Goal: Information Seeking & Learning: Learn about a topic

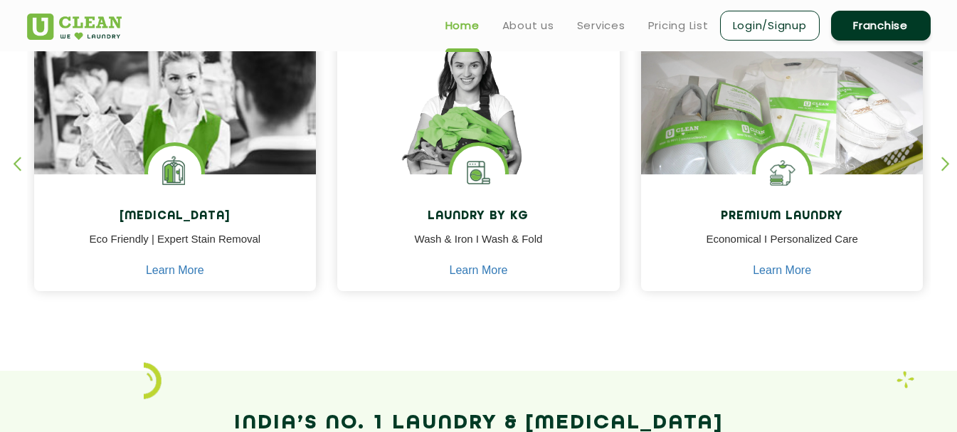
scroll to position [640, 0]
click at [676, 25] on link "Pricing List" at bounding box center [678, 25] width 60 height 17
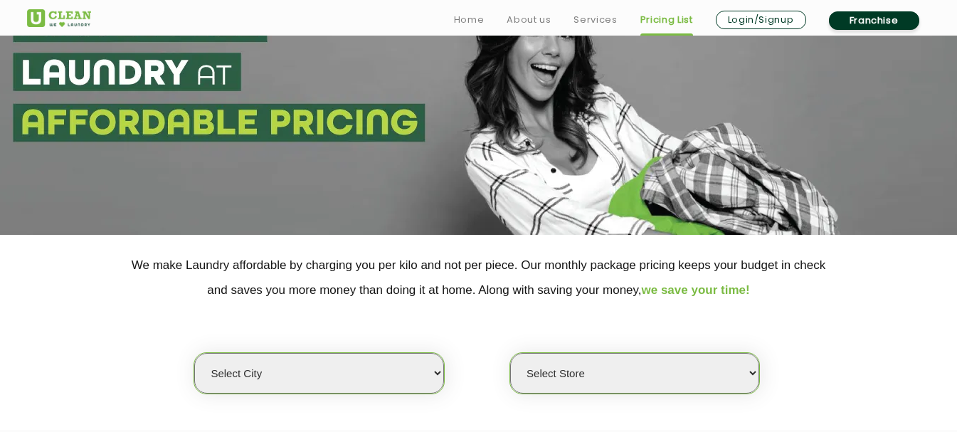
scroll to position [285, 0]
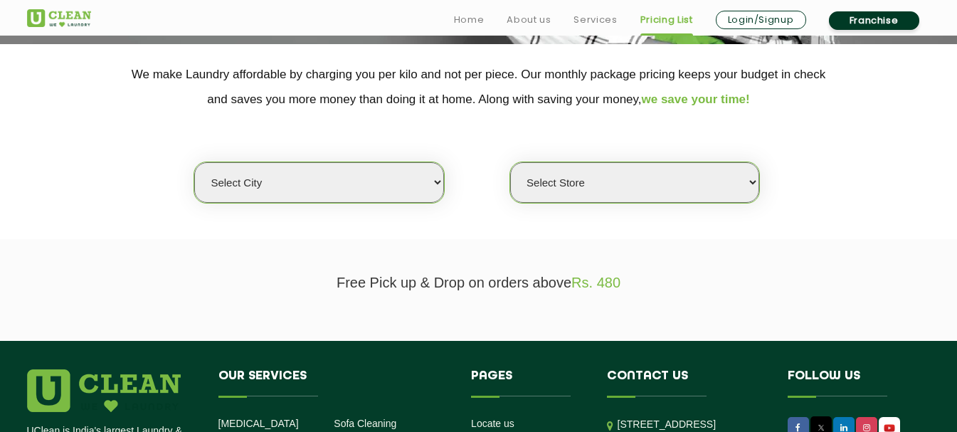
click at [437, 179] on select "Select city [GEOGRAPHIC_DATA] [GEOGRAPHIC_DATA] [GEOGRAPHIC_DATA] [GEOGRAPHIC_D…" at bounding box center [318, 182] width 249 height 41
select select "5"
click at [194, 162] on select "Select city [GEOGRAPHIC_DATA] [GEOGRAPHIC_DATA] [GEOGRAPHIC_DATA] [GEOGRAPHIC_D…" at bounding box center [318, 182] width 249 height 41
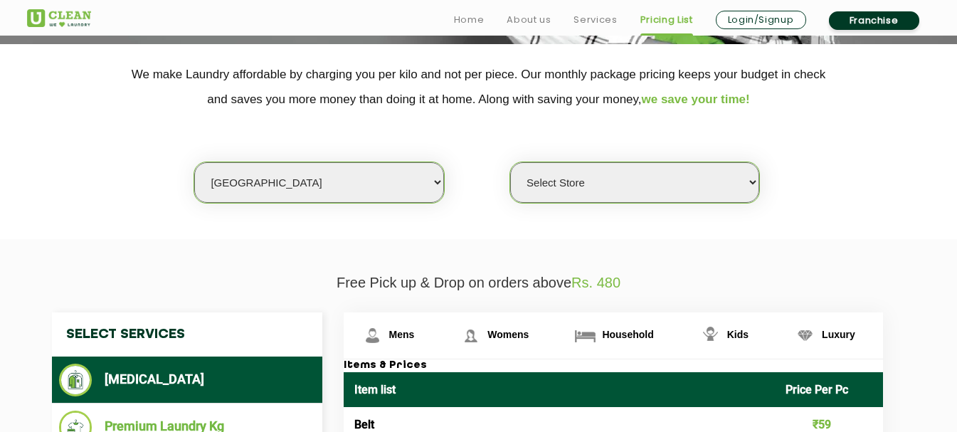
click at [735, 184] on select "Select Store UClean Narsingi UClean Nizampet UClean Sangareddy UClean Gachibowl…" at bounding box center [634, 182] width 249 height 41
select select "309"
click at [510, 162] on select "Select Store UClean Narsingi UClean Nizampet UClean Sangareddy UClean Gachibowl…" at bounding box center [634, 182] width 249 height 41
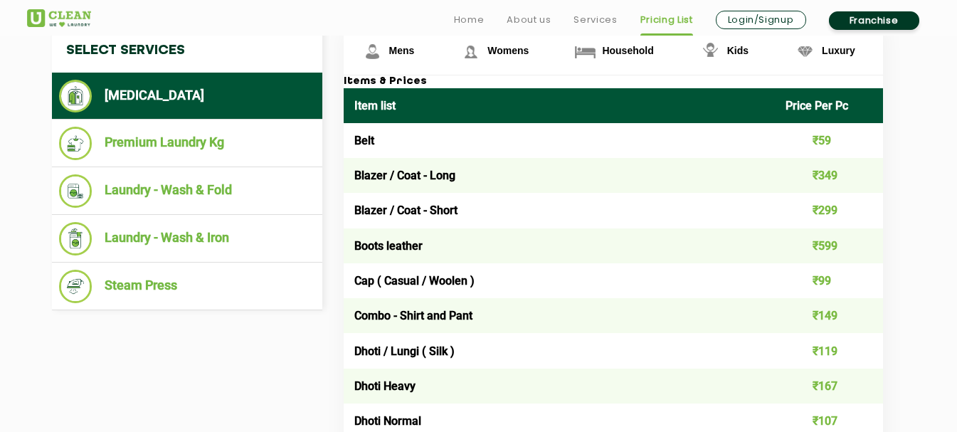
scroll to position [569, 0]
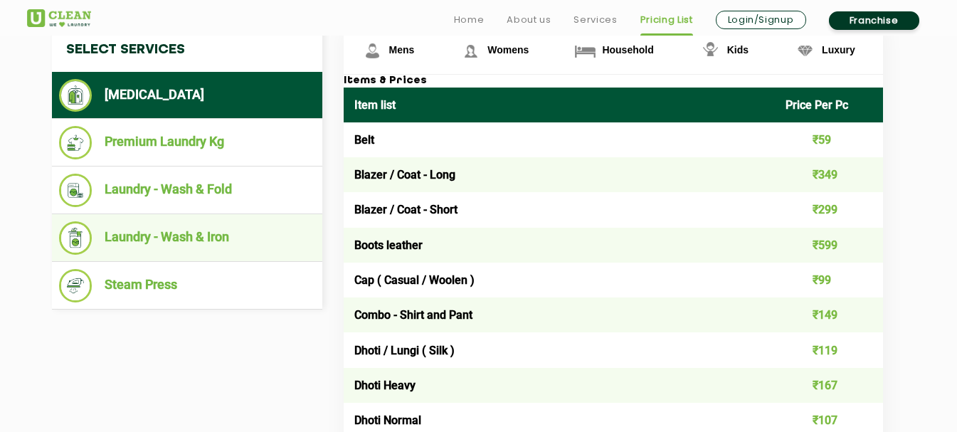
click at [167, 244] on li "Laundry - Wash & Iron" at bounding box center [187, 237] width 256 height 33
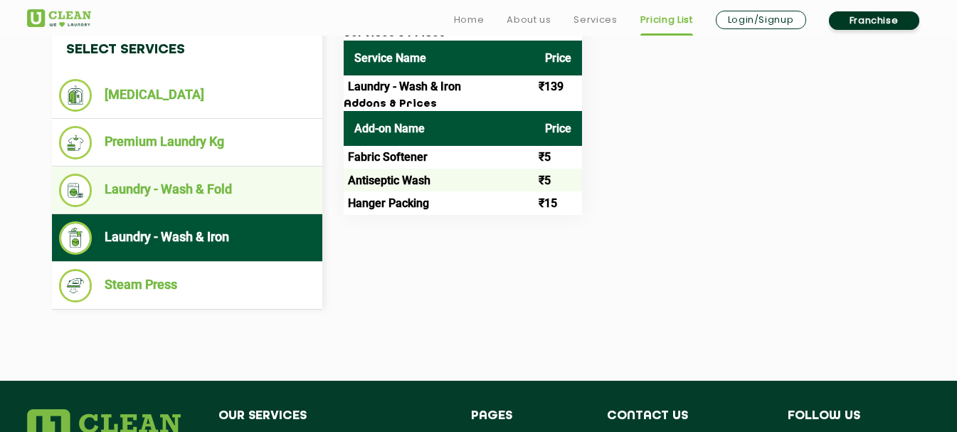
click at [206, 196] on li "Laundry - Wash & Fold" at bounding box center [187, 190] width 256 height 33
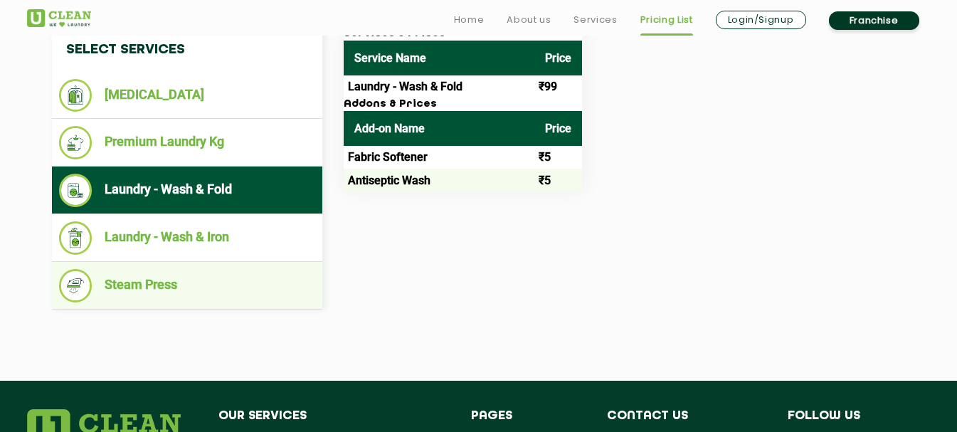
click at [158, 285] on li "Steam Press" at bounding box center [187, 285] width 256 height 33
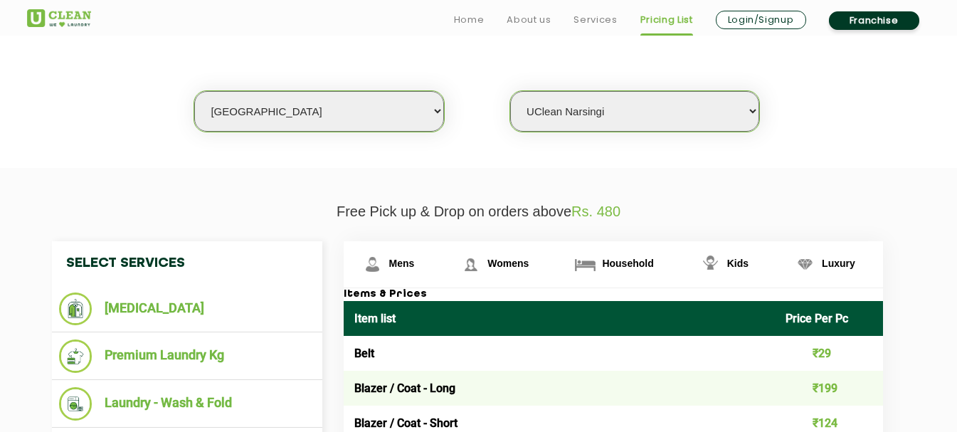
scroll to position [427, 0]
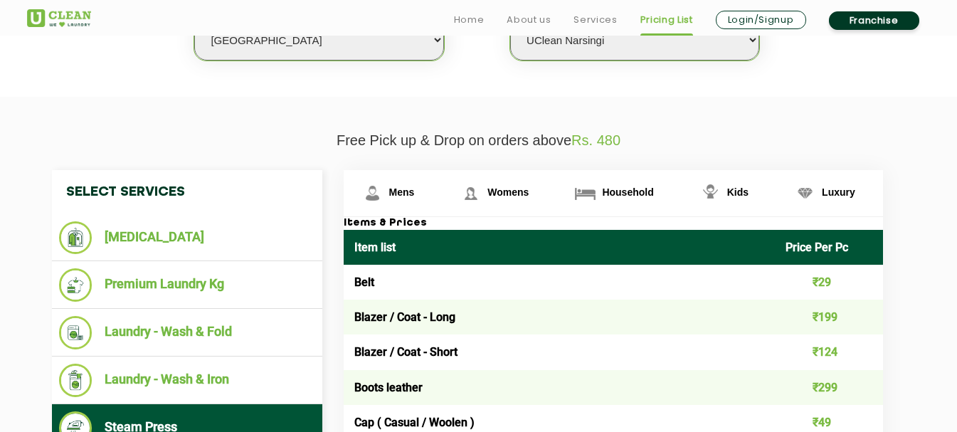
click at [159, 285] on li "Premium Laundry Kg" at bounding box center [187, 284] width 256 height 33
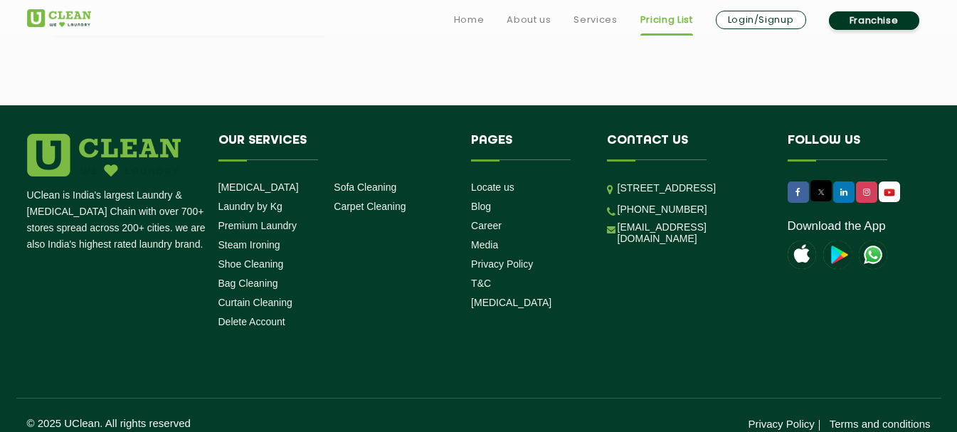
scroll to position [854, 0]
